Goal: Transaction & Acquisition: Purchase product/service

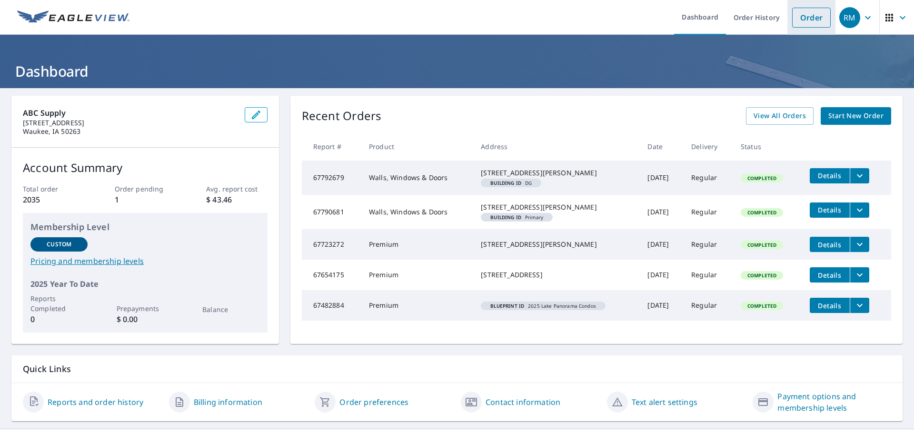
click at [803, 20] on link "Order" at bounding box center [811, 18] width 39 height 20
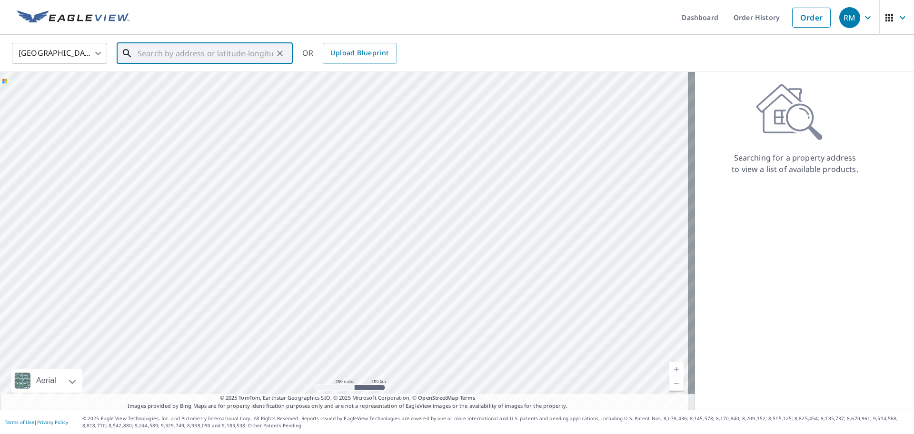
click at [169, 58] on input "text" at bounding box center [206, 53] width 136 height 27
click at [168, 82] on span "[STREET_ADDRESS][PERSON_NAME]" at bounding box center [210, 80] width 149 height 11
type input "[STREET_ADDRESS][PERSON_NAME]"
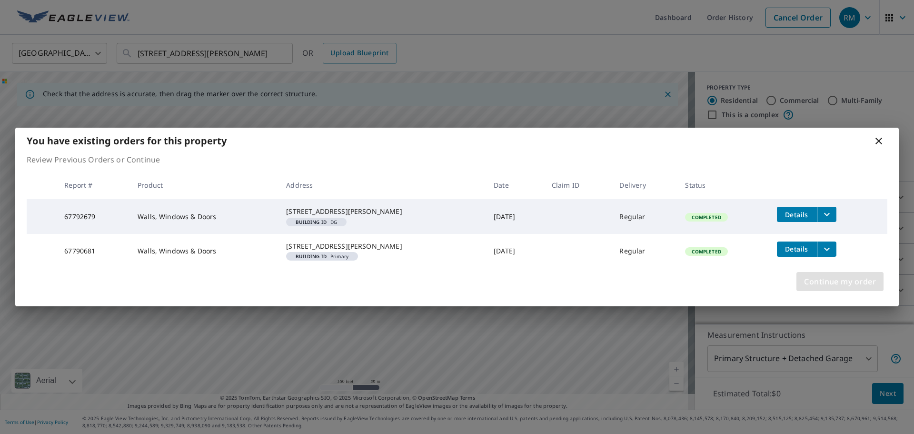
click at [834, 288] on span "Continue my order" at bounding box center [840, 281] width 72 height 13
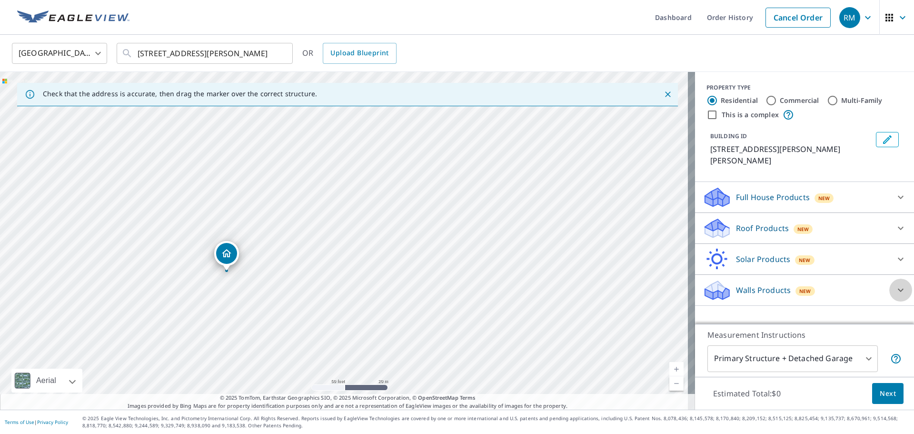
click at [895, 284] on icon at bounding box center [900, 289] width 11 height 11
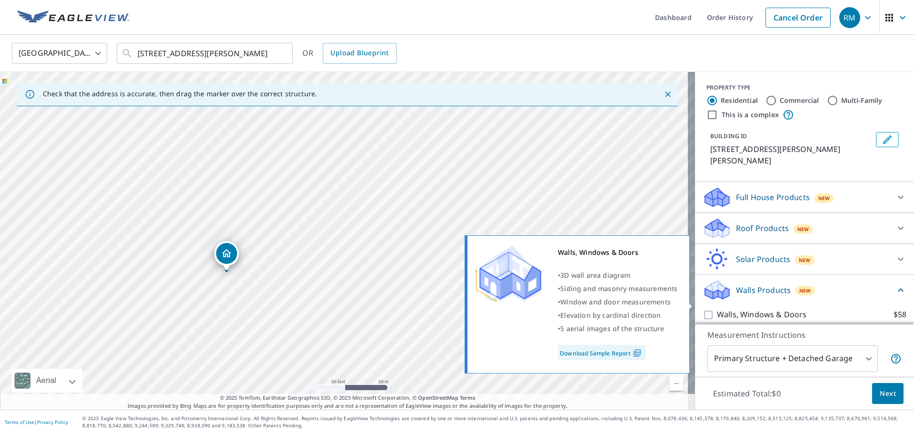
click at [704, 309] on input "Walls, Windows & Doors $58" at bounding box center [710, 314] width 14 height 11
checkbox input "true"
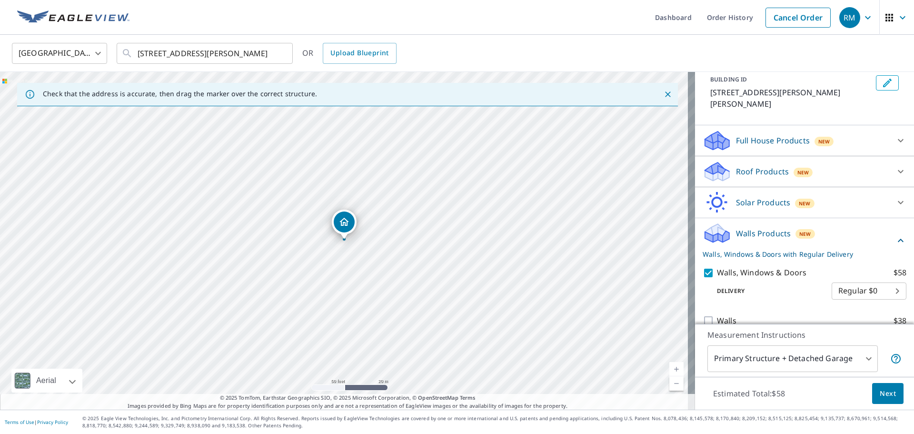
scroll to position [60, 0]
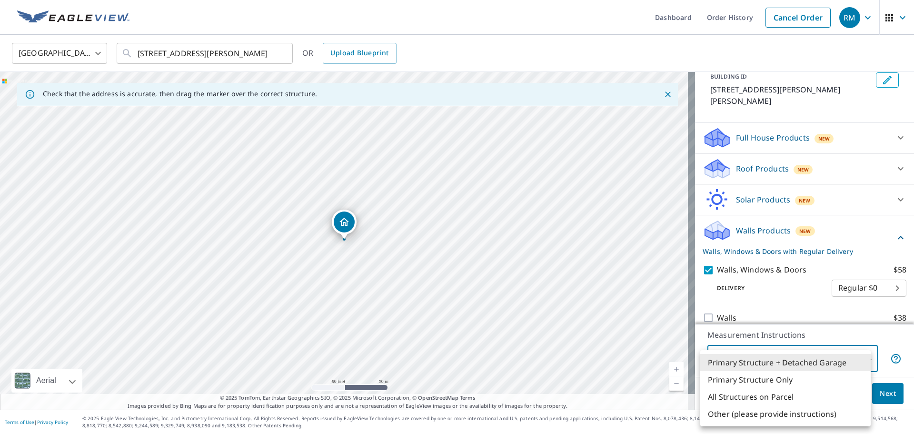
click at [866, 359] on body "RM RM Dashboard Order History Cancel Order RM [GEOGRAPHIC_DATA] [GEOGRAPHIC_DAT…" at bounding box center [457, 217] width 914 height 434
click at [798, 384] on li "Primary Structure Only" at bounding box center [785, 379] width 170 height 17
type input "2"
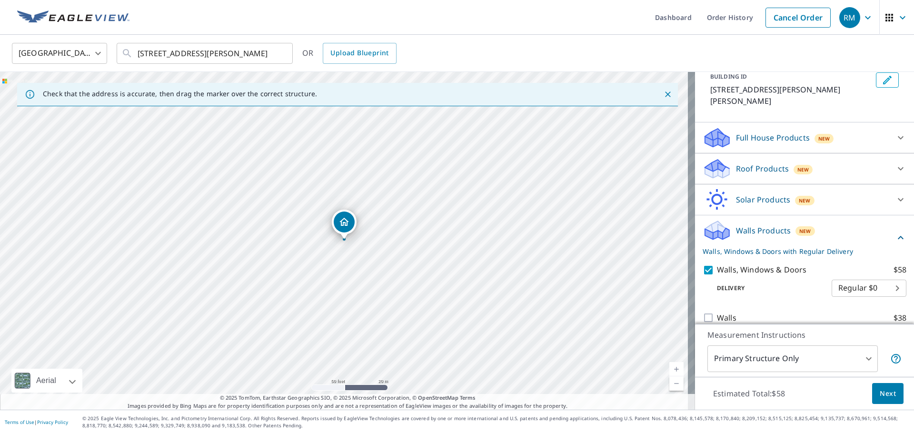
click at [821, 327] on div "Measurement Instructions Primary Structure Only 2 ​" at bounding box center [804, 350] width 219 height 53
click at [882, 391] on span "Next" at bounding box center [888, 393] width 16 height 12
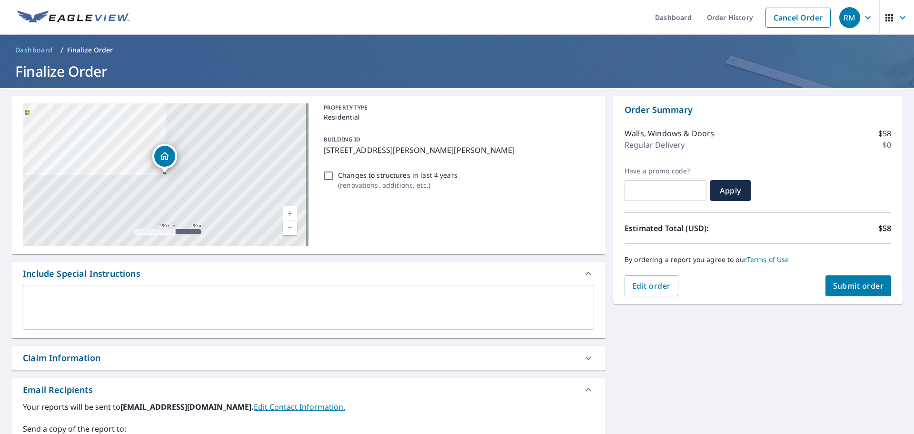
click at [113, 297] on textarea at bounding box center [309, 307] width 558 height 27
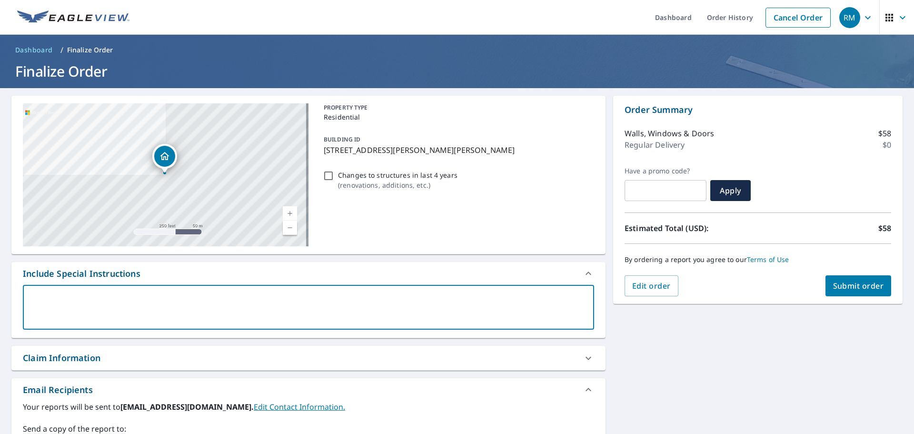
type textarea "P"
type textarea "x"
checkbox input "true"
type textarea "Pl"
type textarea "x"
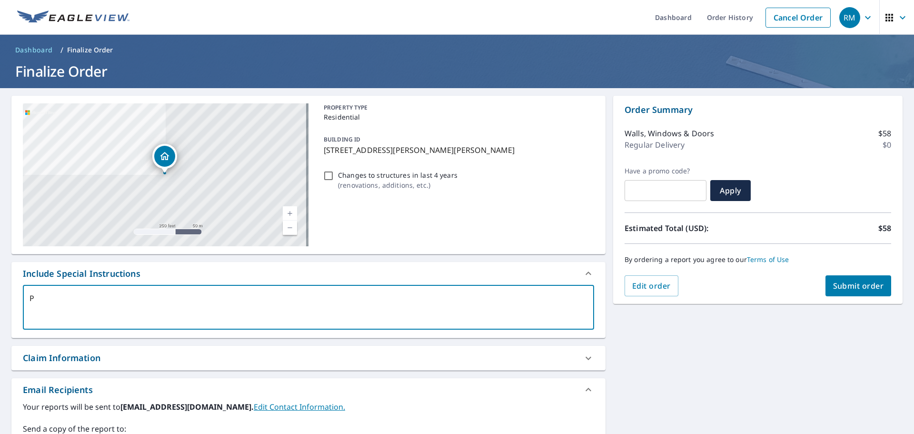
checkbox input "true"
type textarea "Ple"
type textarea "x"
checkbox input "true"
type textarea "Plea"
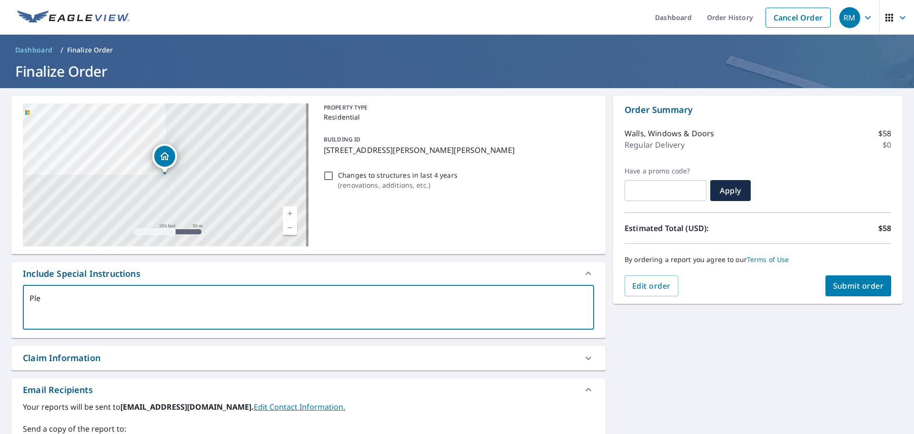
type textarea "x"
checkbox input "true"
type textarea "Pleas"
type textarea "x"
checkbox input "true"
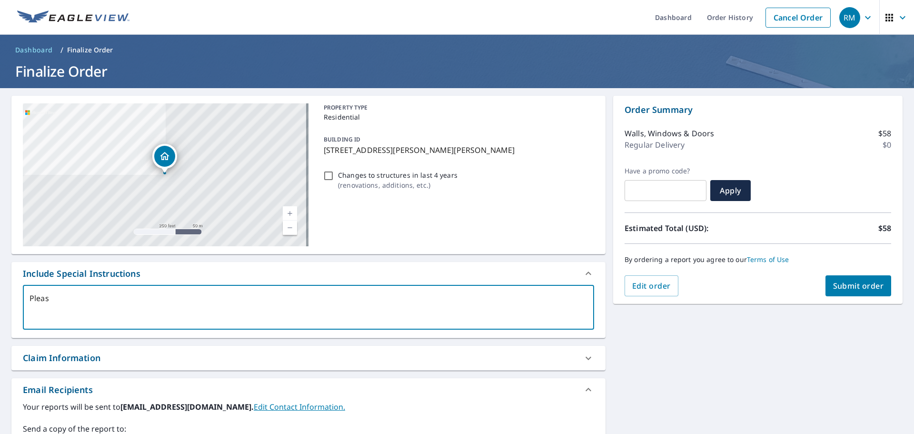
type textarea "Please"
type textarea "x"
checkbox input "true"
type textarea "Please"
type textarea "x"
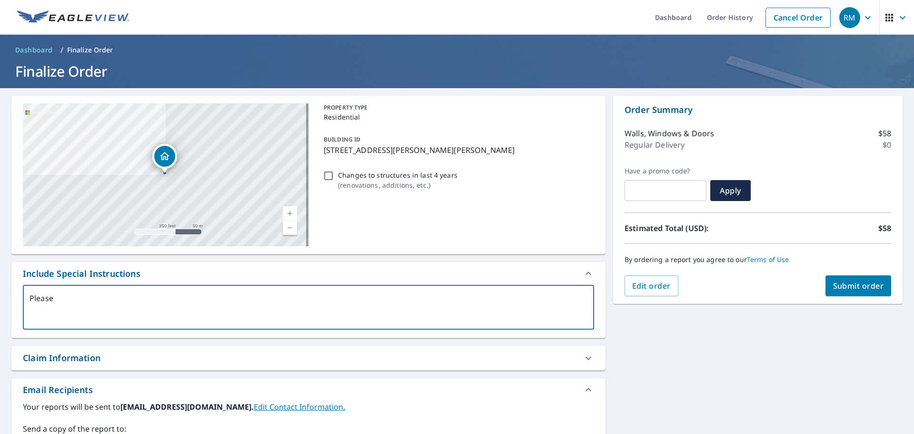
checkbox input "true"
type textarea "Please o"
type textarea "x"
checkbox input "true"
type textarea "Please on"
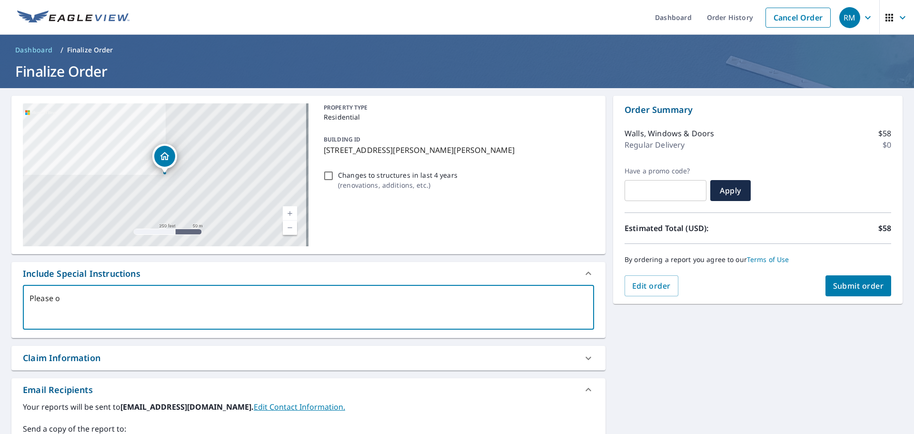
type textarea "x"
checkbox input "true"
type textarea "Please onl"
type textarea "x"
checkbox input "true"
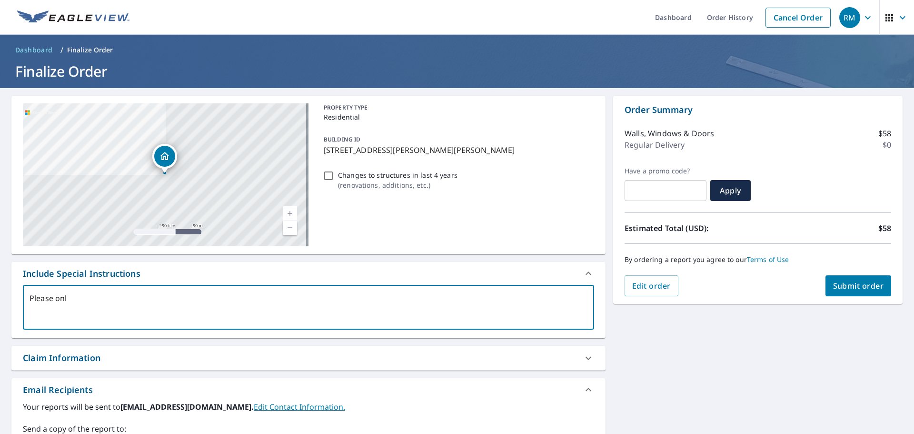
type textarea "Please only"
type textarea "x"
checkbox input "true"
type textarea "Please only"
type textarea "x"
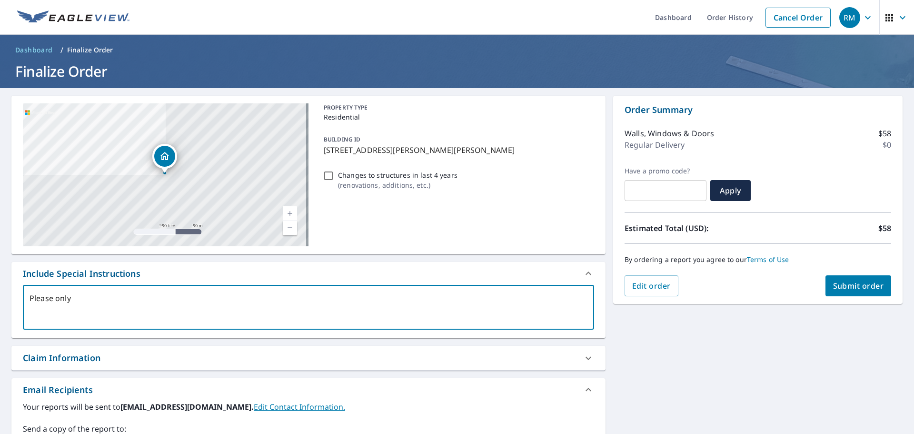
checkbox input "true"
type textarea "Please only d"
type textarea "x"
checkbox input "true"
type textarea "Please only do"
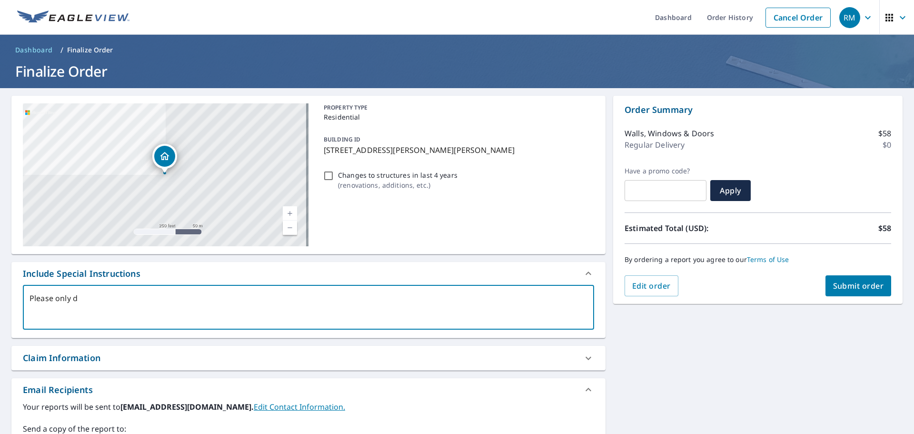
type textarea "x"
checkbox input "true"
type textarea "Please only do"
type textarea "x"
checkbox input "true"
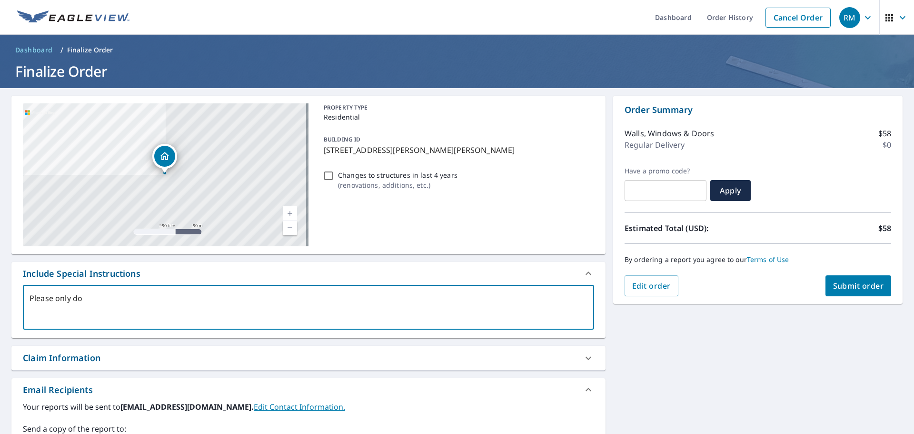
type textarea "Please only do t"
type textarea "x"
checkbox input "true"
type textarea "Please only do th"
type textarea "x"
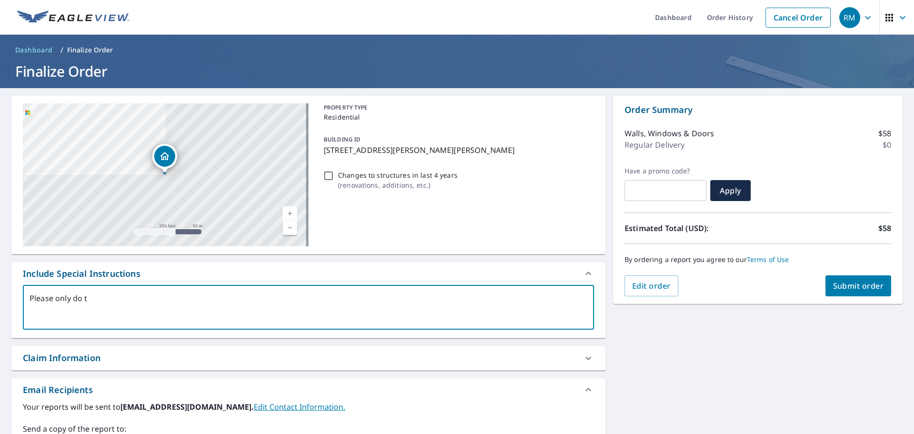
checkbox input "true"
type textarea "Please only do the"
type textarea "x"
checkbox input "true"
type textarea "Please only do the"
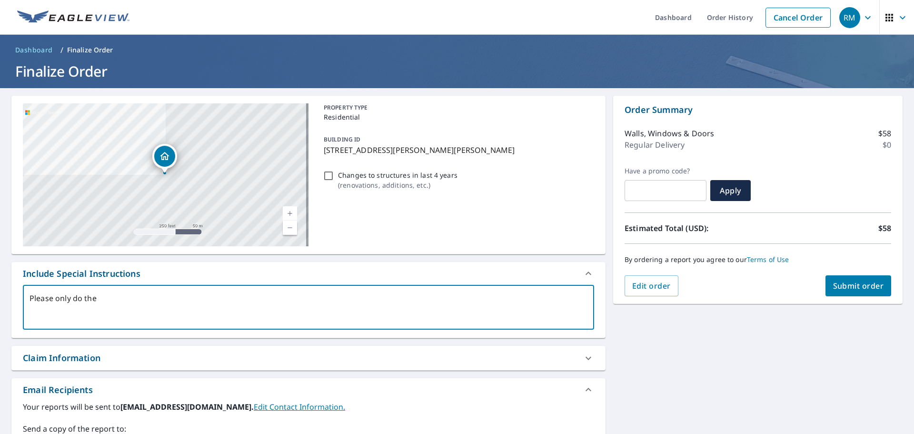
type textarea "x"
checkbox input "true"
type textarea "Please only do the h"
type textarea "x"
checkbox input "true"
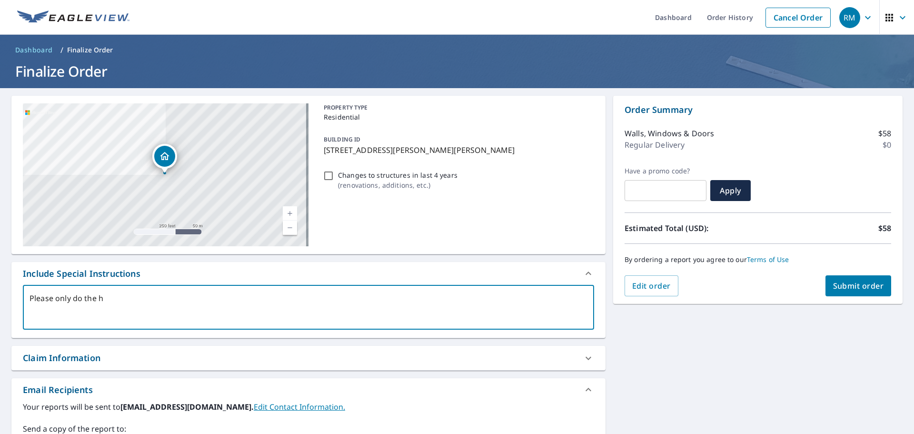
type textarea "Please only do the ho"
type textarea "x"
checkbox input "true"
type textarea "Please only do the hou"
type textarea "x"
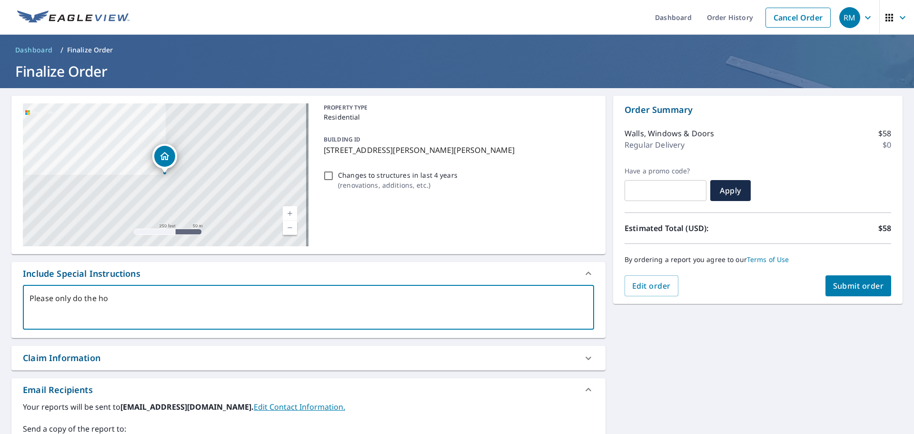
checkbox input "true"
type textarea "Please only do the hous"
type textarea "x"
checkbox input "true"
type textarea "Please only do the house"
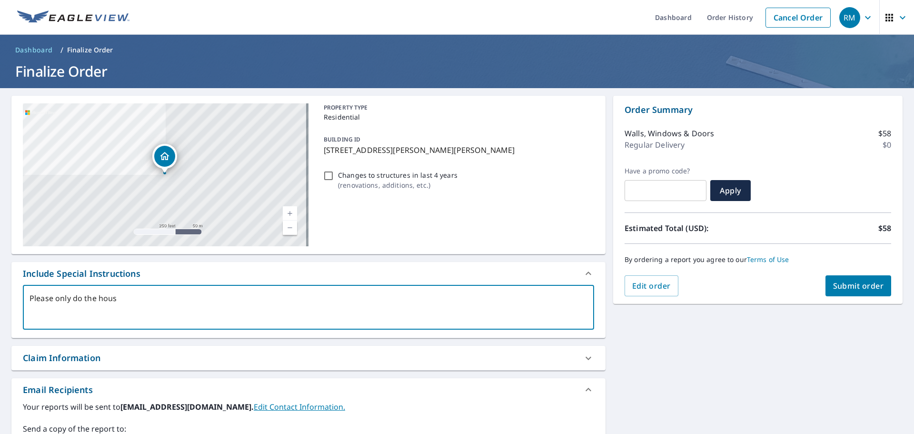
type textarea "x"
checkbox input "true"
type textarea "Please only do the house,"
type textarea "x"
checkbox input "true"
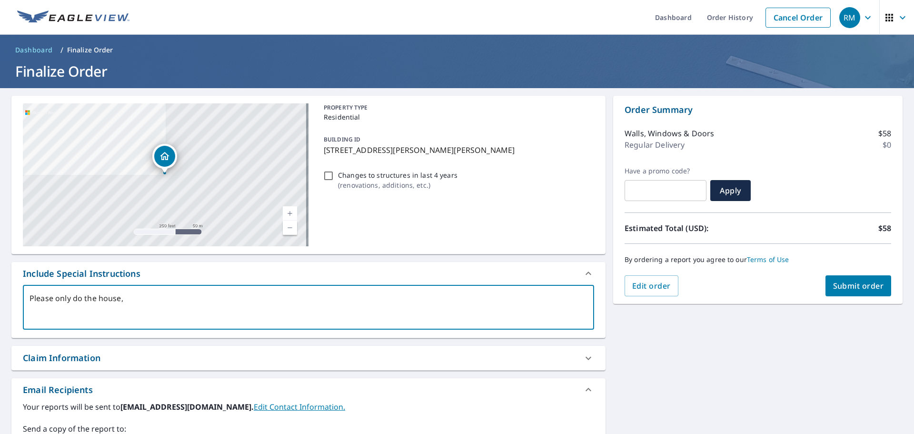
type textarea "Please only do the house,"
type textarea "x"
checkbox input "true"
type textarea "Please only do the house, d"
type textarea "x"
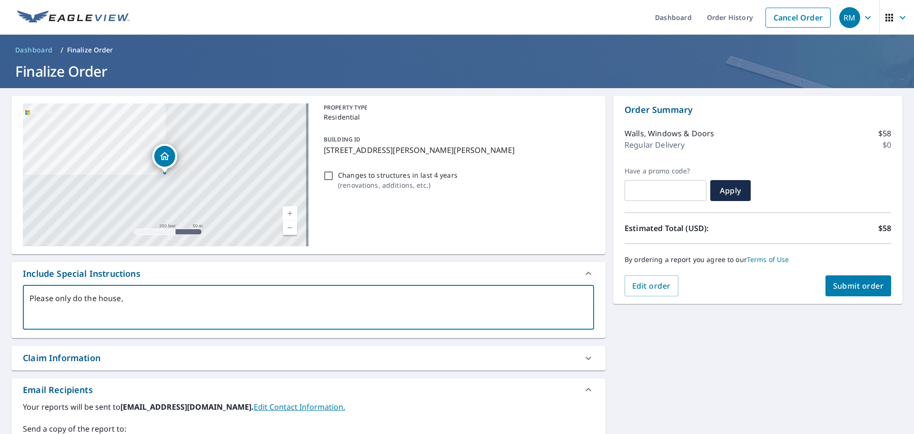
checkbox input "true"
type textarea "Please only do the house, do"
type textarea "x"
checkbox input "true"
type textarea "Please only do the house, do"
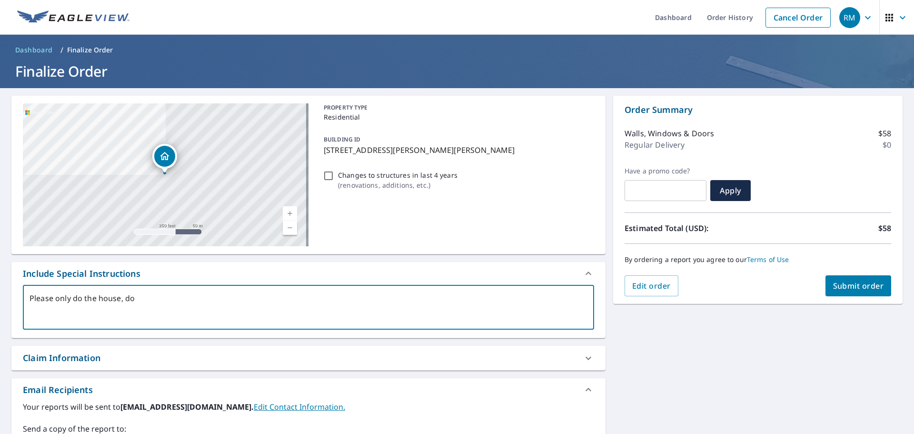
type textarea "x"
checkbox input "true"
type textarea "Please only do the house, do n"
type textarea "x"
checkbox input "true"
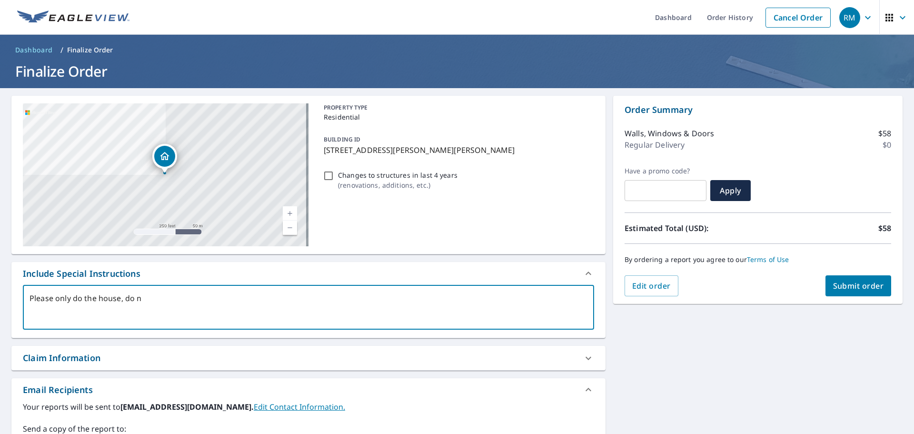
type textarea "Please only do the house, do no"
type textarea "x"
checkbox input "true"
type textarea "Please only do the house, do not"
type textarea "x"
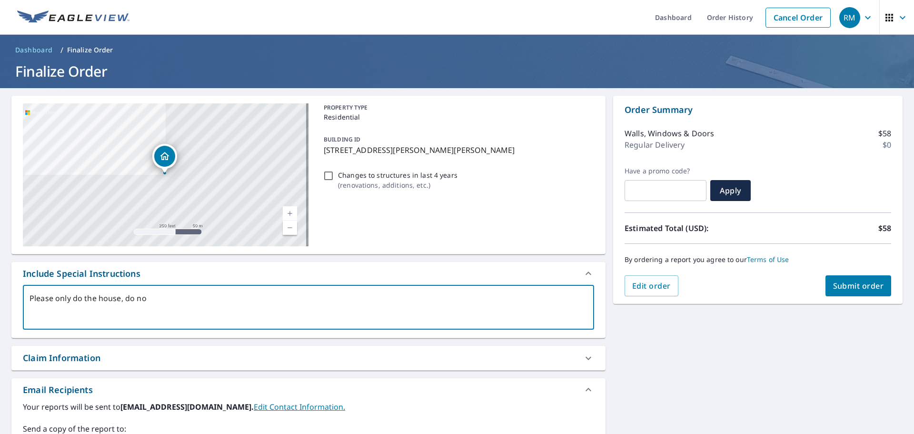
checkbox input "true"
type textarea "Please only do the house, do not"
type textarea "x"
checkbox input "true"
type textarea "Please only do the house, do not n"
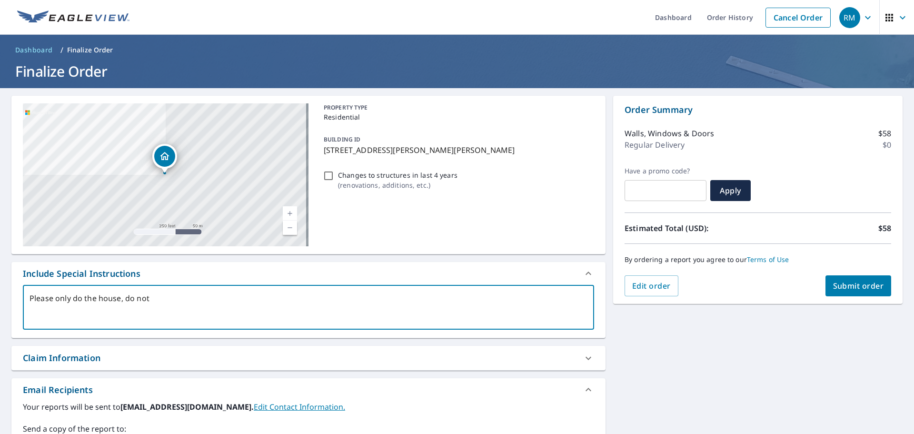
type textarea "x"
checkbox input "true"
type textarea "Please only do the house, do not ne"
type textarea "x"
checkbox input "true"
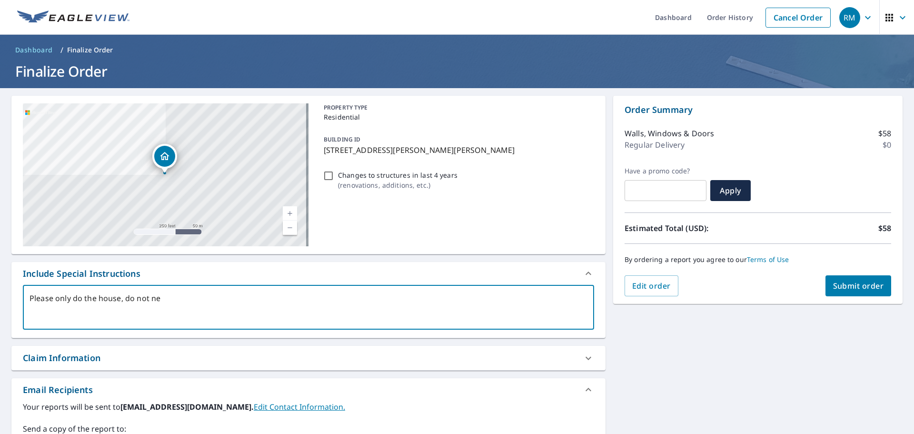
type textarea "Please only do the house, do not nee"
type textarea "x"
checkbox input "true"
type textarea "Please only do the house, do not need"
type textarea "x"
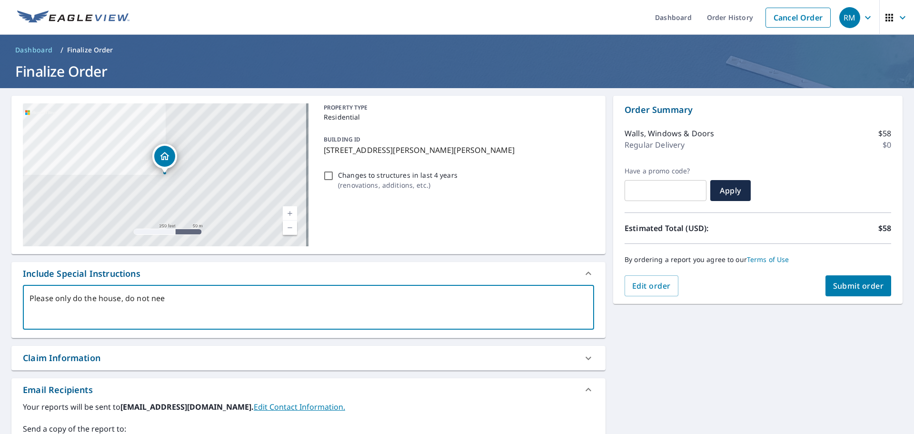
checkbox input "true"
type textarea "Please only do the house, do not need"
type textarea "x"
checkbox input "true"
type textarea "Please only do the house, do not need t"
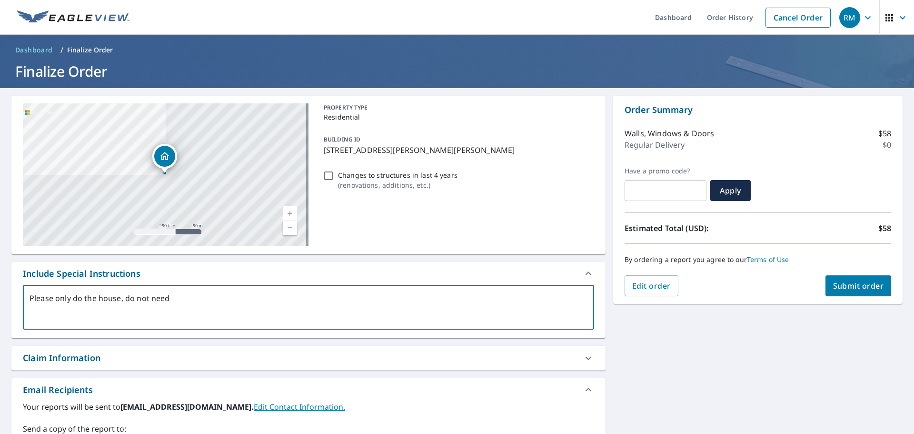
type textarea "x"
checkbox input "true"
type textarea "Please only do the house, do not need th"
type textarea "x"
checkbox input "true"
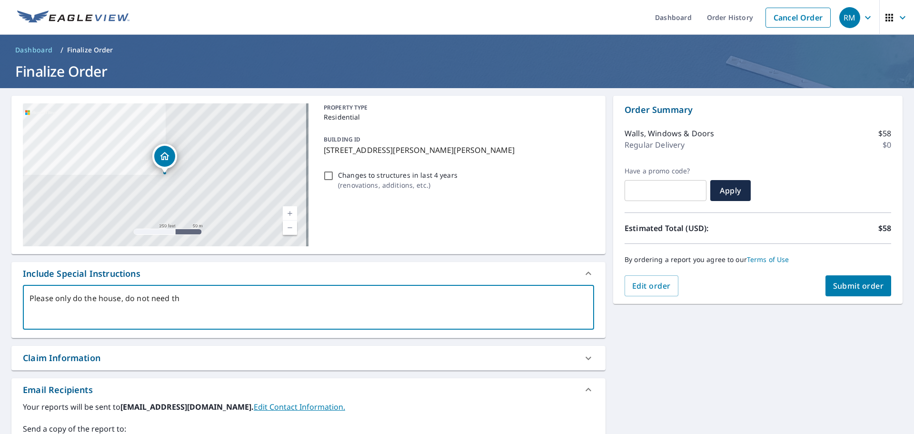
type textarea "Please only do the house, do not need the"
type textarea "x"
checkbox input "true"
type textarea "Please only do the house, do not need the"
type textarea "x"
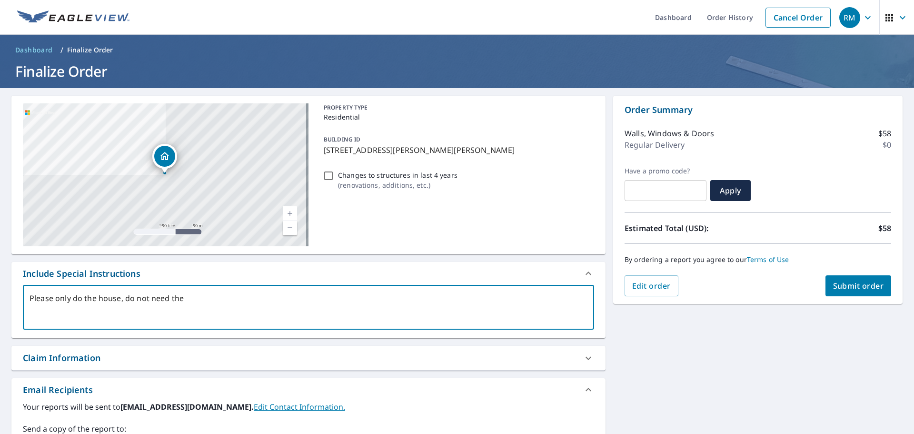
checkbox input "true"
type textarea "Please only do the house, do not need the o"
type textarea "x"
checkbox input "true"
type textarea "Please only do the house, do not need the ou"
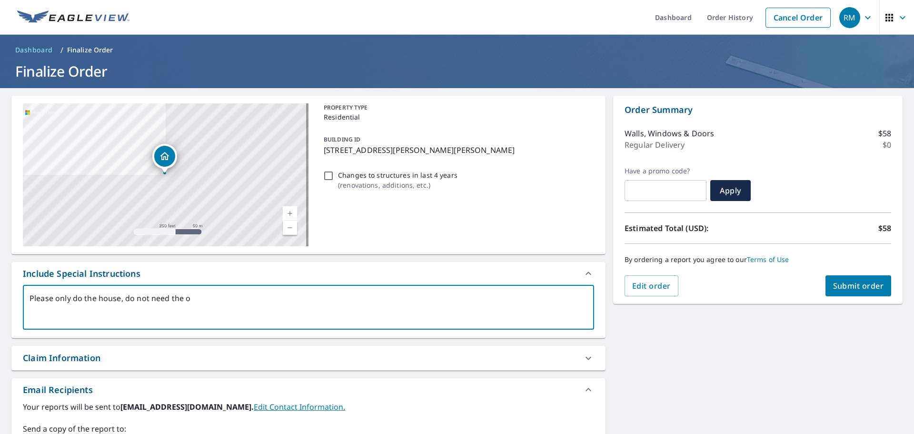
type textarea "x"
checkbox input "true"
type textarea "Please only do the house, do not need the out"
type textarea "x"
checkbox input "true"
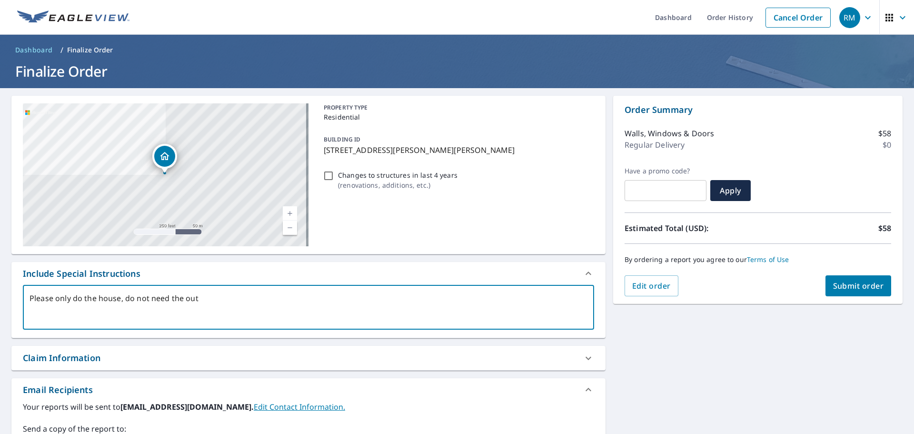
type textarea "Please only do the house, do not need the outb"
type textarea "x"
checkbox input "true"
type textarea "Please only do the house, do not need the out"
type textarea "x"
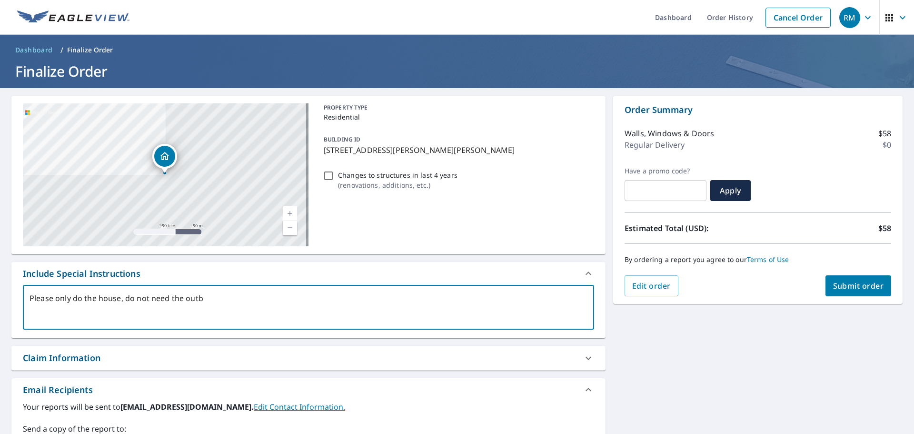
checkbox input "true"
type textarea "Please only do the house, do not need the out"
type textarea "x"
checkbox input "true"
type textarea "Please only do the house, do not need the out b"
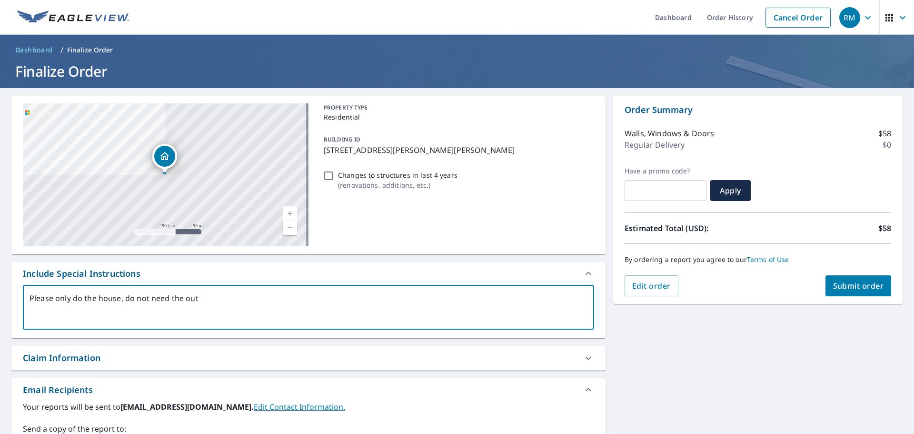
type textarea "x"
checkbox input "true"
type textarea "Please only do the house, do not need the out bu"
type textarea "x"
checkbox input "true"
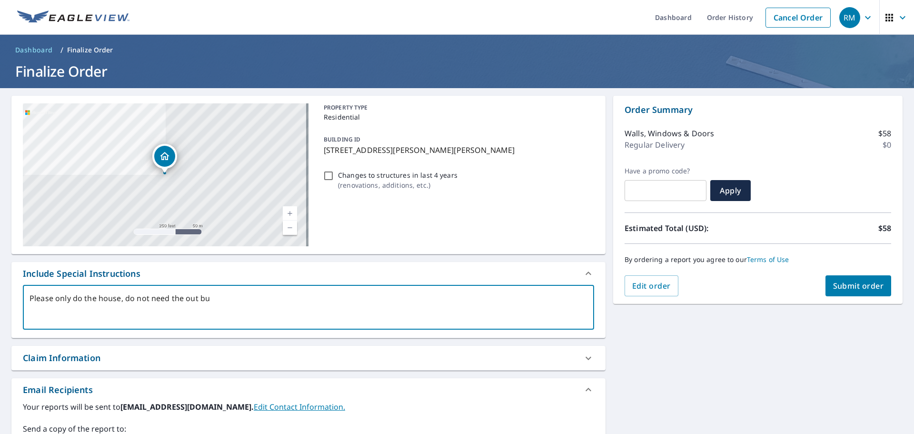
type textarea "Please only do the house, do not need the out [PERSON_NAME]"
type textarea "x"
checkbox input "true"
type textarea "Please only do the house, do not need the out buil"
type textarea "x"
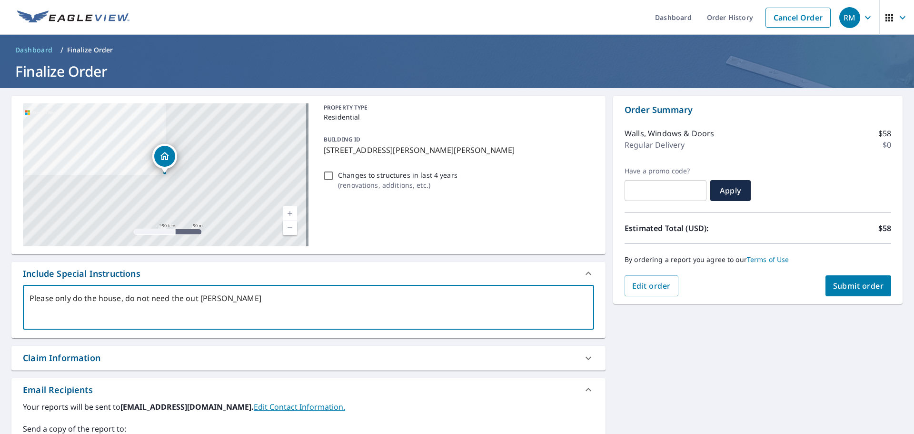
checkbox input "true"
type textarea "Please only do the house, do not need the out build"
type textarea "x"
checkbox input "true"
type textarea "Please only do the house, do not need the out buildi"
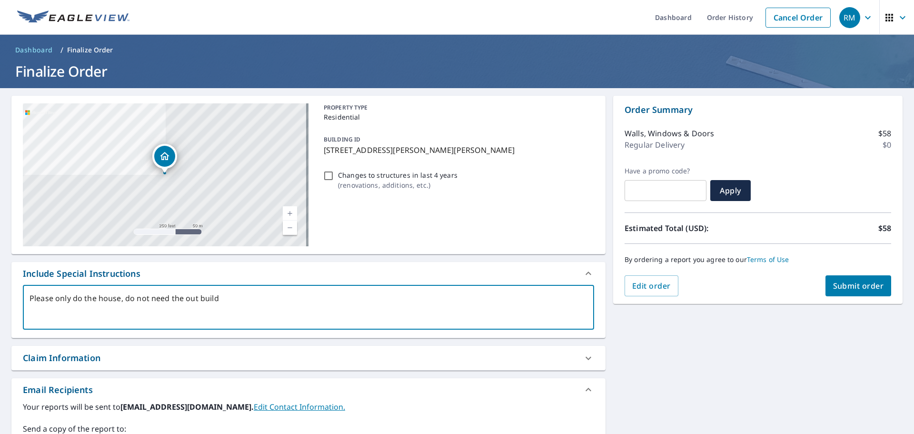
type textarea "x"
checkbox input "true"
type textarea "Please only do the house, do not need the out buildin"
type textarea "x"
checkbox input "true"
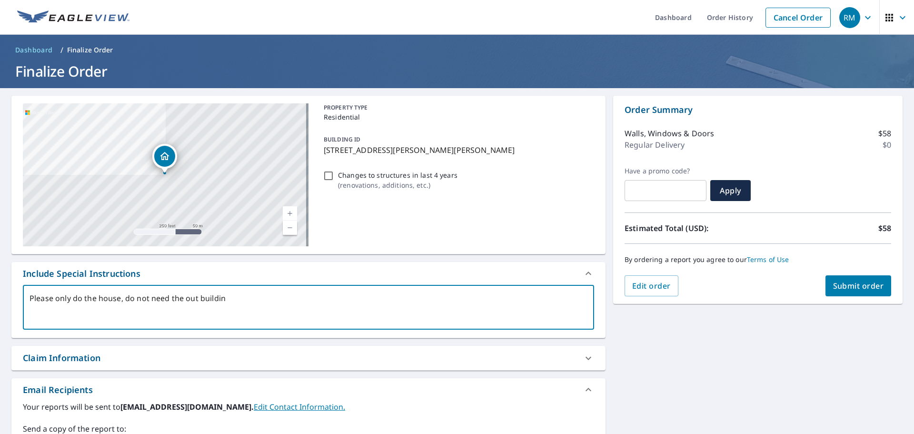
type textarea "Please only do the house, do not need the out building"
type textarea "x"
checkbox input "true"
type textarea "Please only do the house, do not need the out building"
type textarea "x"
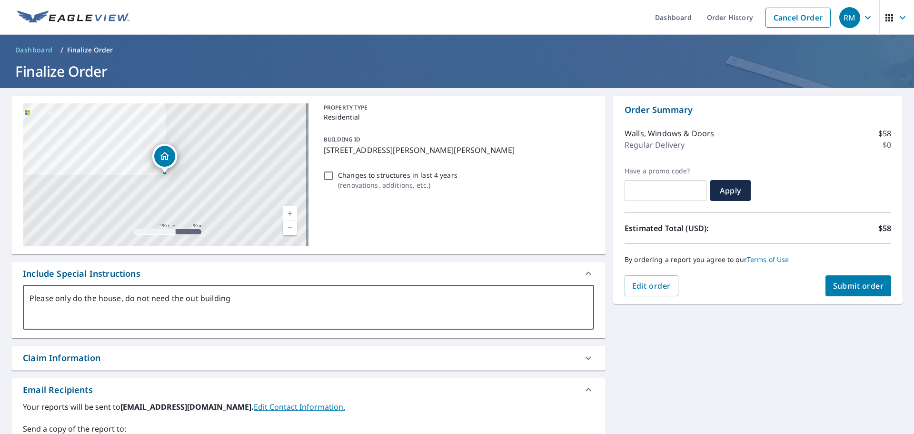
checkbox input "true"
type textarea "Please only do the house, do not need the out building a"
type textarea "x"
checkbox input "true"
type textarea "Please only do the house, do not need the out building as"
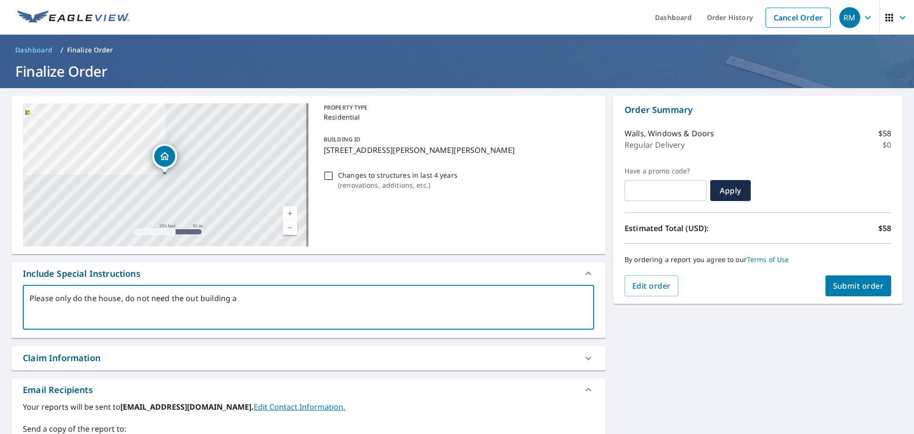
type textarea "x"
checkbox input "true"
type textarea "Please only do the house, do not need the out building as"
type textarea "x"
checkbox input "true"
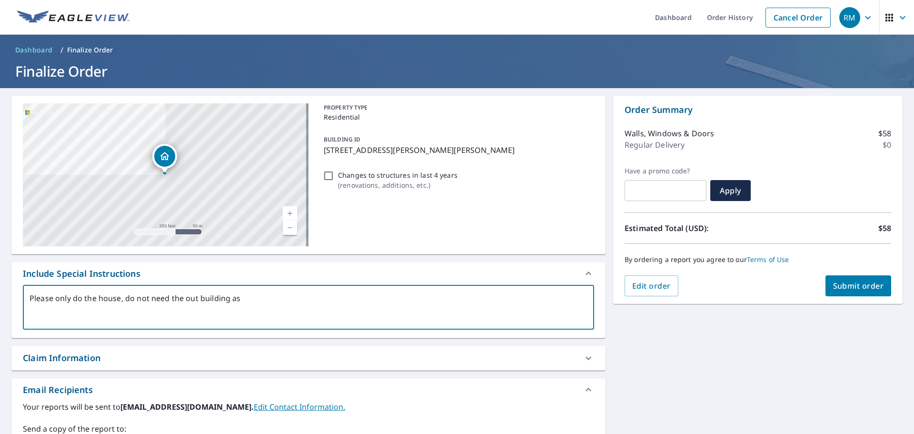
type textarea "Please only do the house, do not need the out building as w"
type textarea "x"
checkbox input "true"
type textarea "Please only do the house, do not need the out building as we"
type textarea "x"
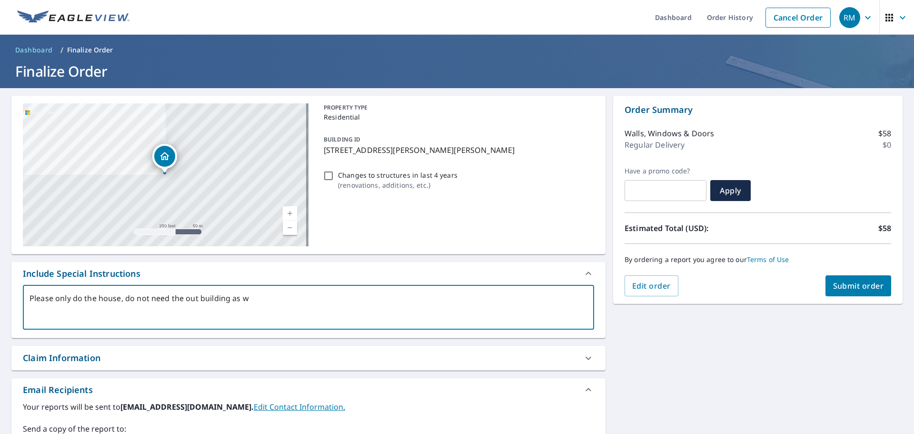
checkbox input "true"
type textarea "Please only do the house, do not need the out building as we"
type textarea "x"
checkbox input "true"
type textarea "Please only do the house, do not need the out building as we a"
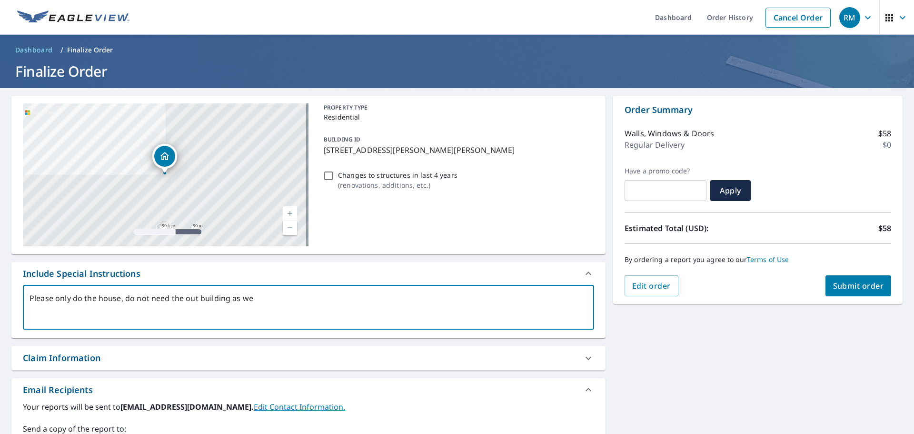
type textarea "x"
checkbox input "true"
type textarea "Please only do the house, do not need the out building as we al"
type textarea "x"
checkbox input "true"
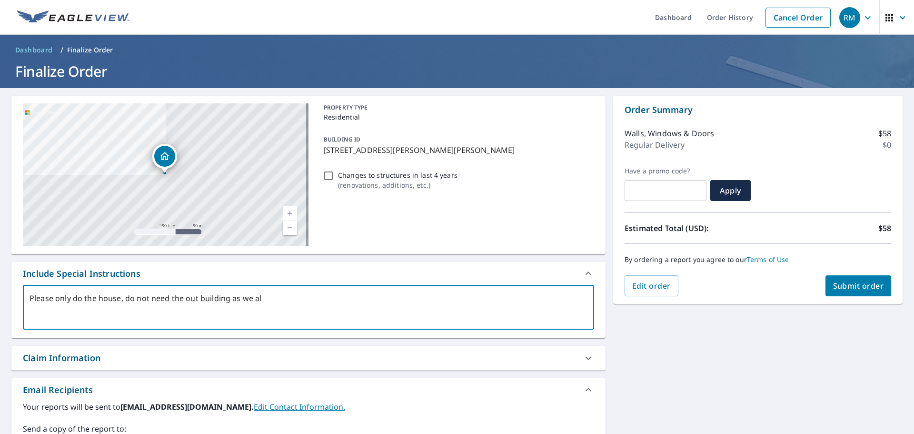
type textarea "Please only do the house, do not need the out building as we alr"
type textarea "x"
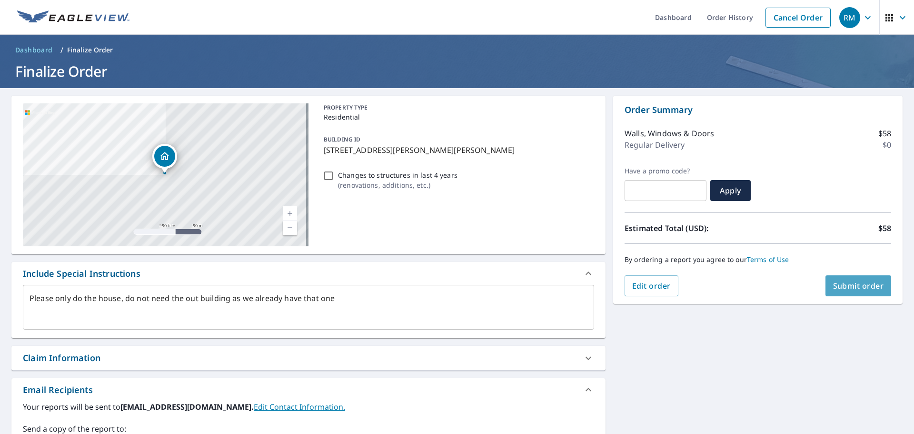
click at [850, 293] on button "Submit order" at bounding box center [858, 285] width 66 height 21
